Goal: Transaction & Acquisition: Purchase product/service

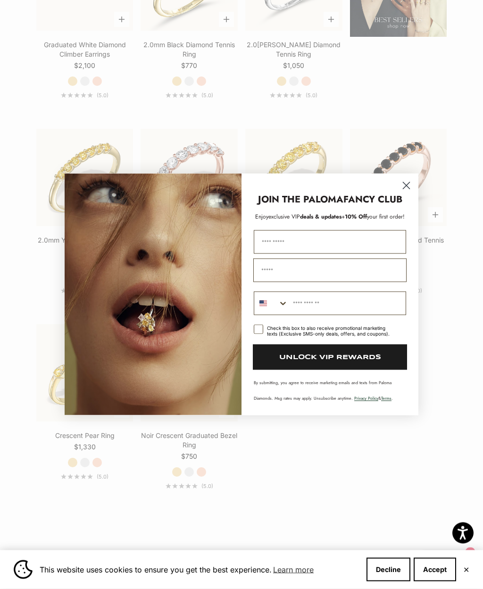
scroll to position [1271, 0]
click at [408, 193] on circle "Close dialog" at bounding box center [407, 186] width 16 height 16
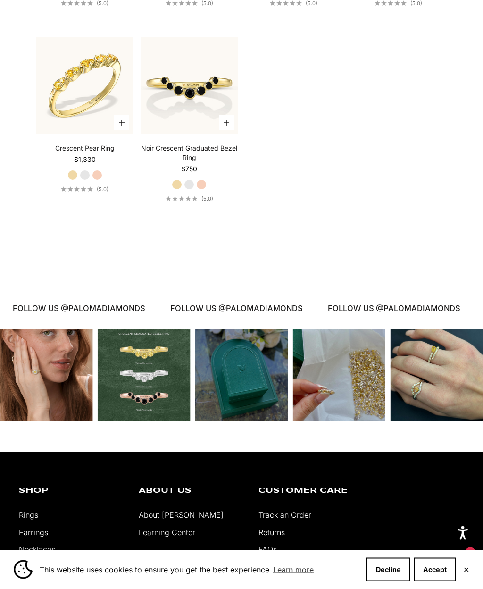
scroll to position [1558, 0]
click at [431, 388] on div "Instagram post opens in a popup" at bounding box center [436, 375] width 93 height 93
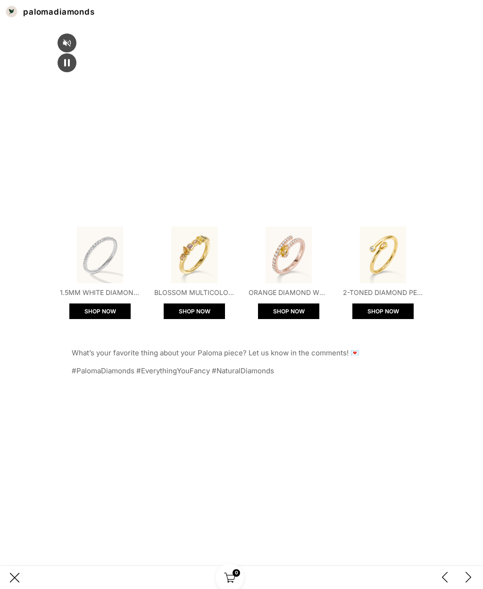
scroll to position [319, 0]
click at [298, 319] on button "SHOP NOW" at bounding box center [288, 311] width 61 height 16
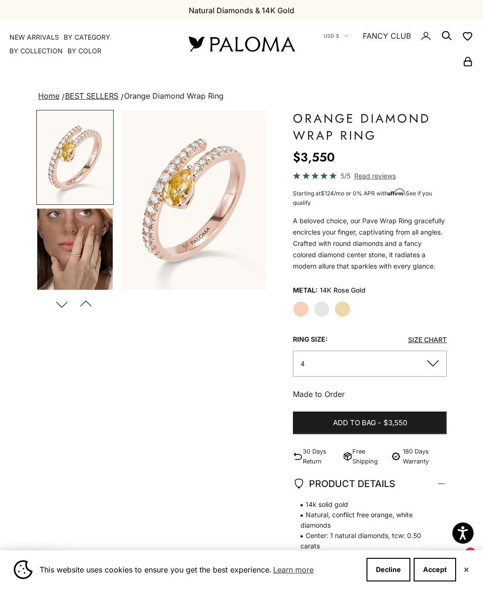
click at [344, 308] on label "Yellow Gold" at bounding box center [342, 309] width 16 height 16
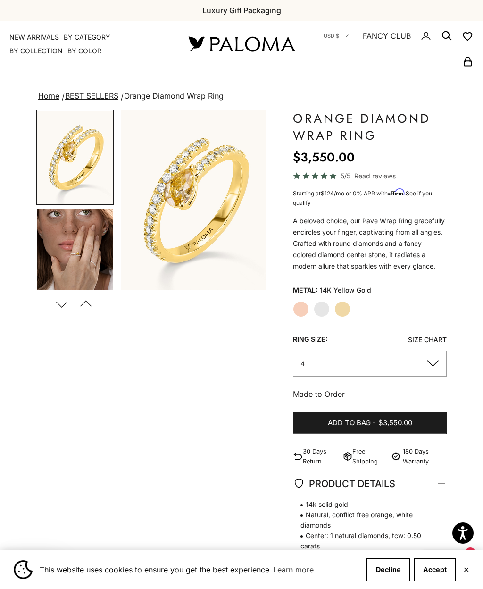
click at [325, 305] on label "White Gold" at bounding box center [322, 309] width 16 height 16
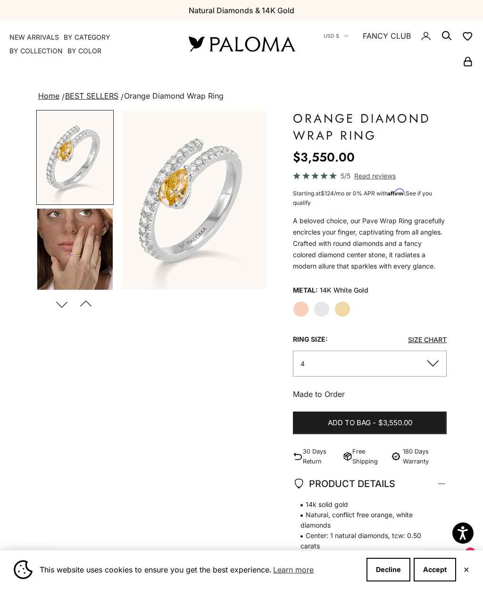
click at [303, 309] on label "Rose Gold" at bounding box center [301, 309] width 16 height 16
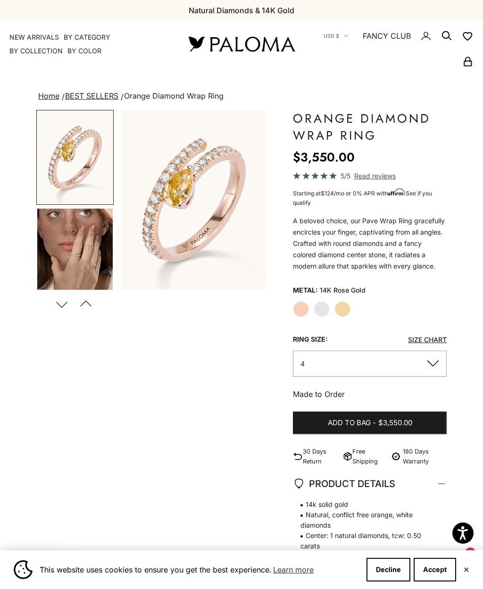
click at [346, 301] on label "Yellow Gold" at bounding box center [342, 309] width 16 height 16
